Goal: Information Seeking & Learning: Learn about a topic

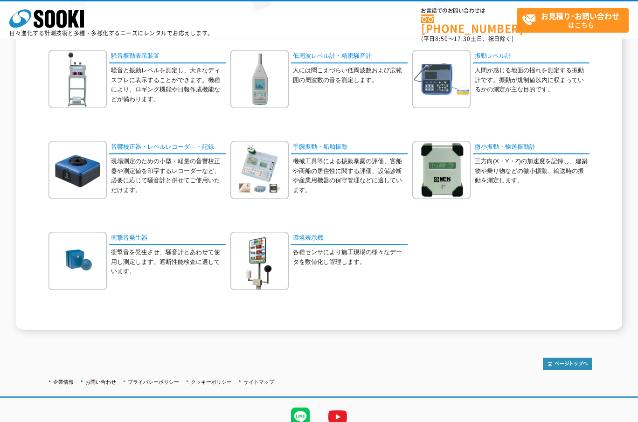
scroll to position [218, 0]
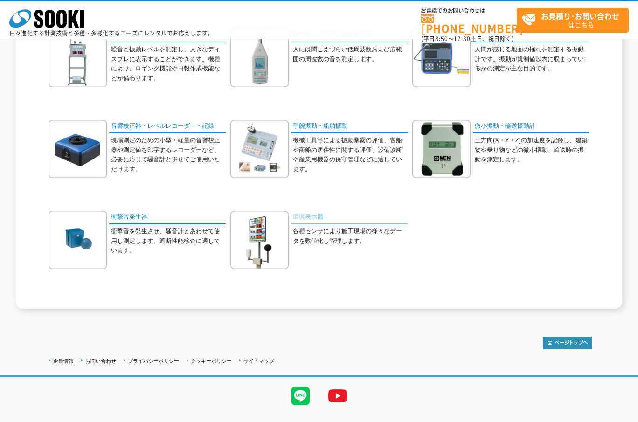
click at [311, 218] on link "環境表示機" at bounding box center [349, 218] width 117 height 14
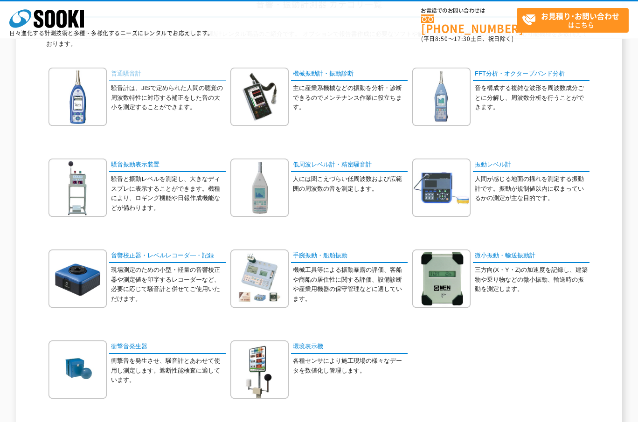
scroll to position [109, 0]
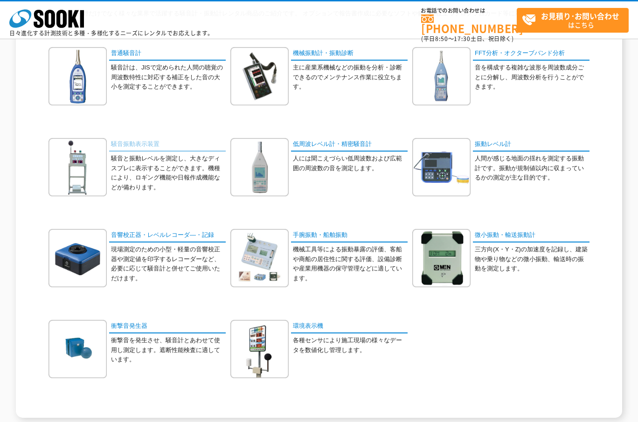
click at [151, 143] on link "騒音振動表示装置" at bounding box center [167, 145] width 117 height 14
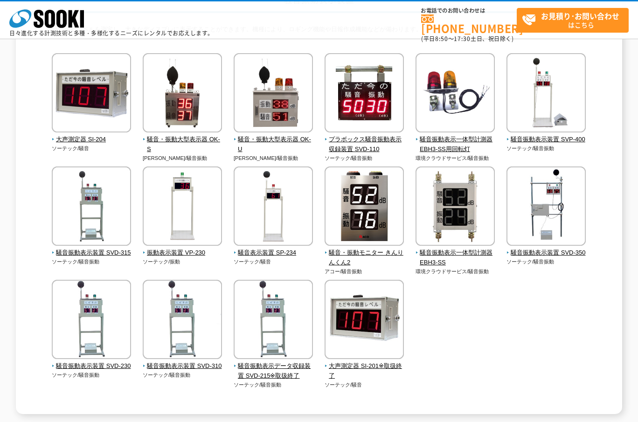
scroll to position [109, 0]
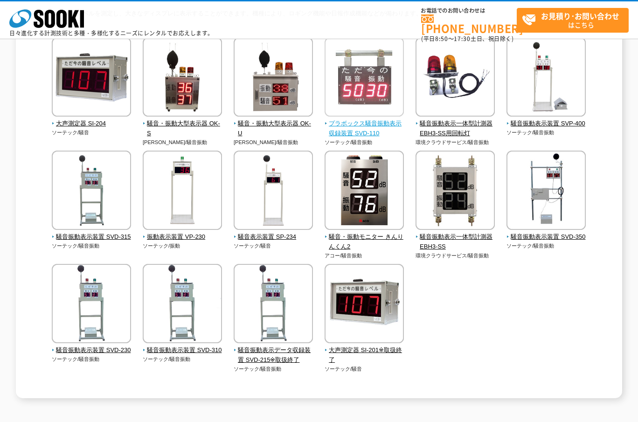
click at [354, 122] on span "プラボックス騒音振動表示収録装置 SVD-110" at bounding box center [365, 129] width 80 height 20
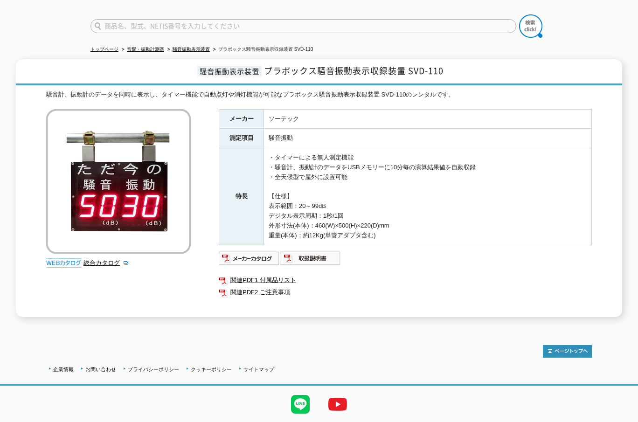
scroll to position [87, 0]
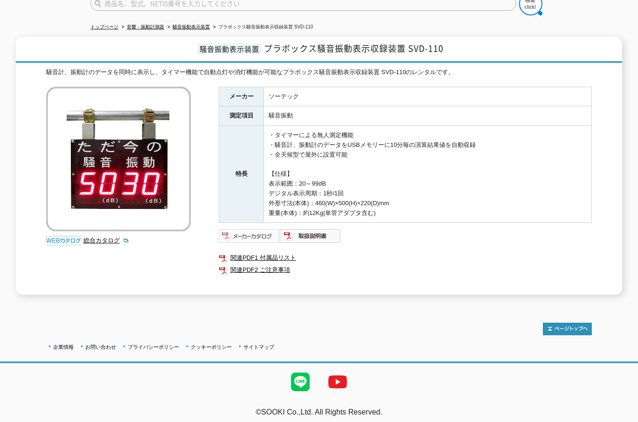
click at [247, 233] on img at bounding box center [249, 236] width 61 height 15
